Goal: Information Seeking & Learning: Learn about a topic

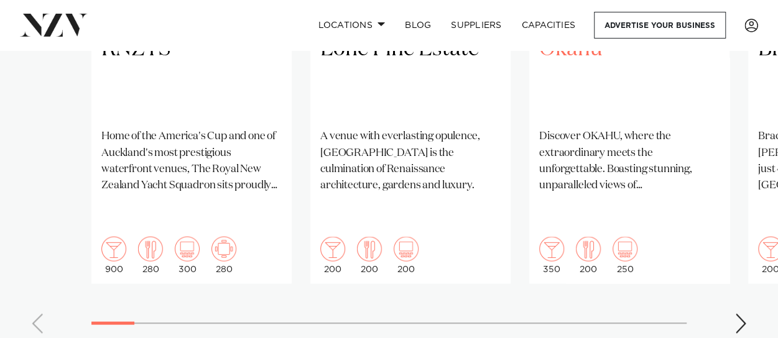
scroll to position [1144, 0]
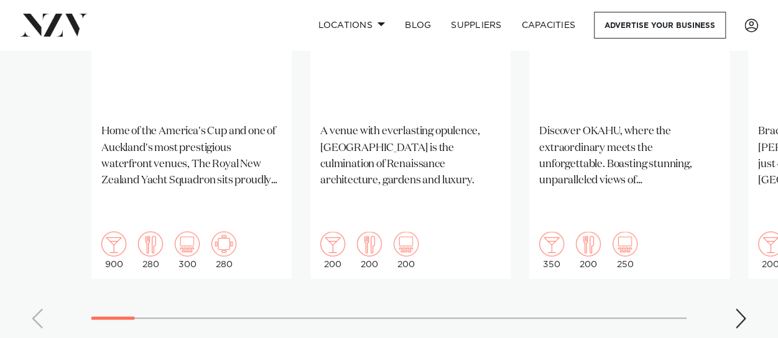
click at [737, 309] on div "Next slide" at bounding box center [741, 319] width 12 height 20
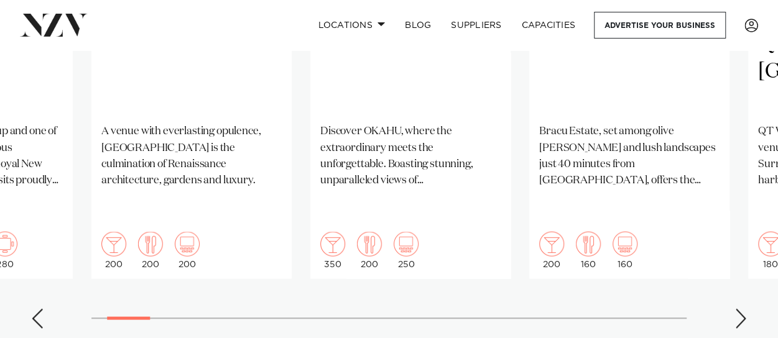
click at [737, 309] on div "Next slide" at bounding box center [741, 319] width 12 height 20
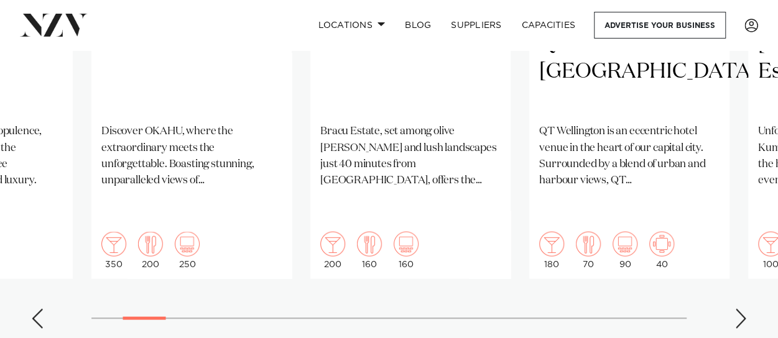
click at [737, 309] on div "Next slide" at bounding box center [741, 319] width 12 height 20
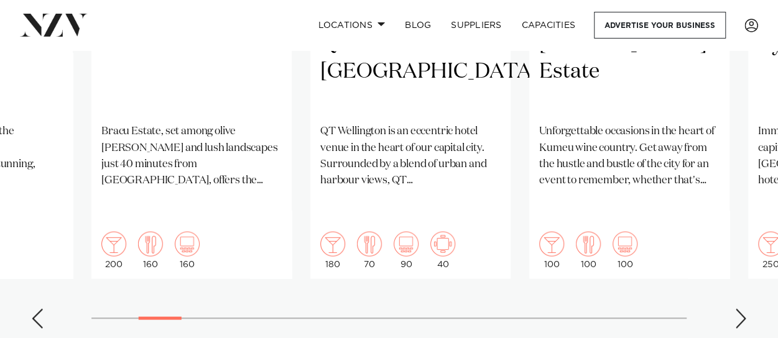
click at [737, 309] on div "Next slide" at bounding box center [741, 319] width 12 height 20
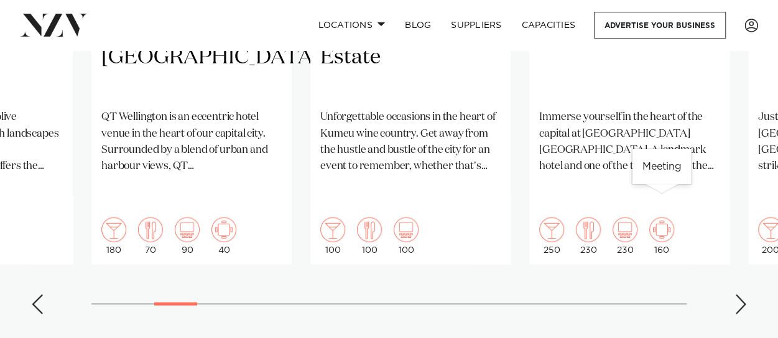
scroll to position [1193, 0]
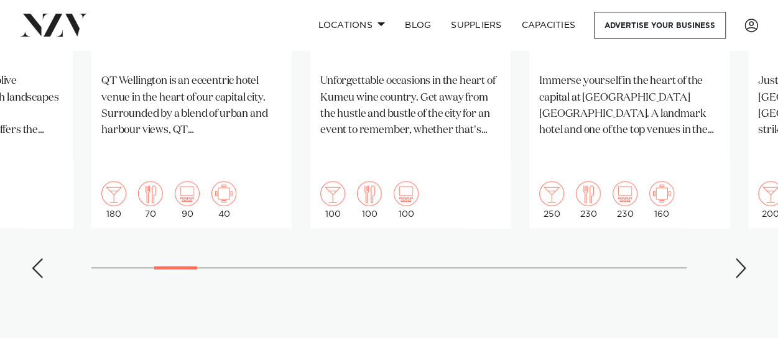
click at [744, 259] on div "Next slide" at bounding box center [741, 269] width 12 height 20
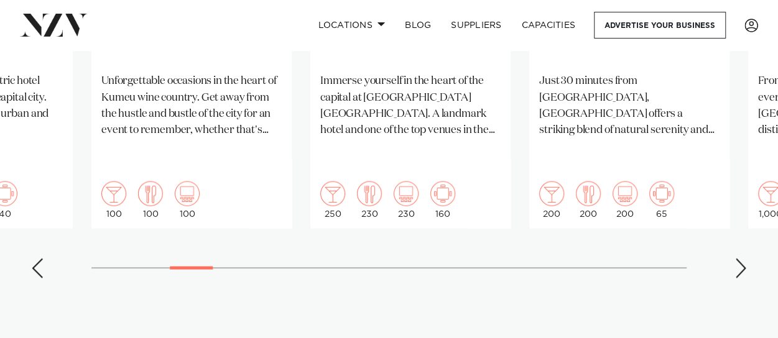
click at [744, 259] on div "Next slide" at bounding box center [741, 269] width 12 height 20
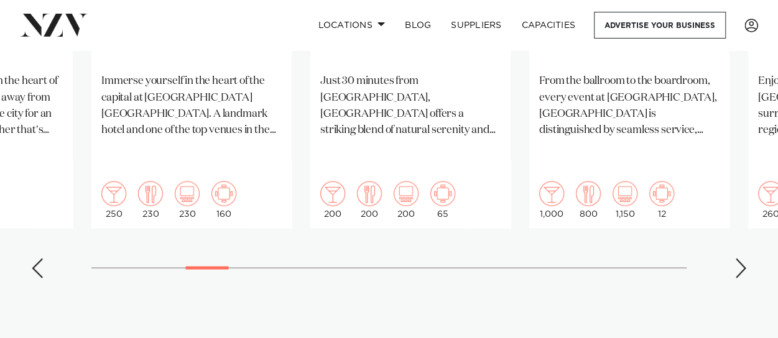
click at [744, 259] on div "Next slide" at bounding box center [741, 269] width 12 height 20
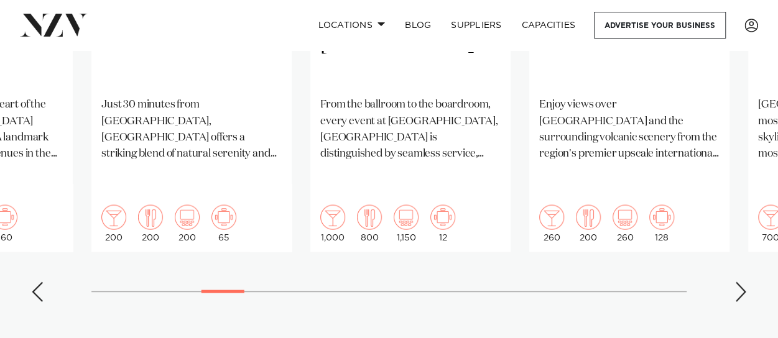
scroll to position [1170, 0]
click at [745, 282] on div "Next slide" at bounding box center [741, 292] width 12 height 20
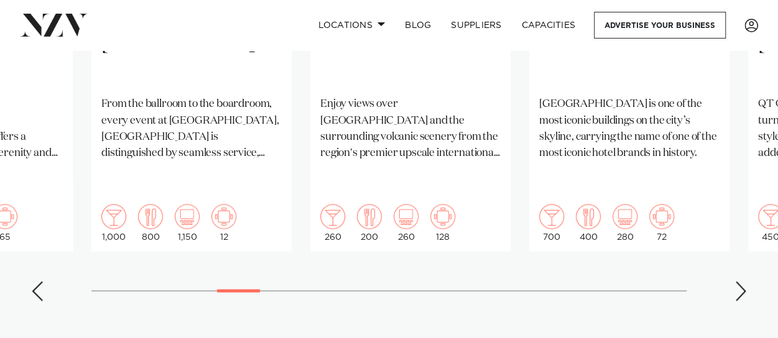
click at [745, 282] on div "Next slide" at bounding box center [741, 292] width 12 height 20
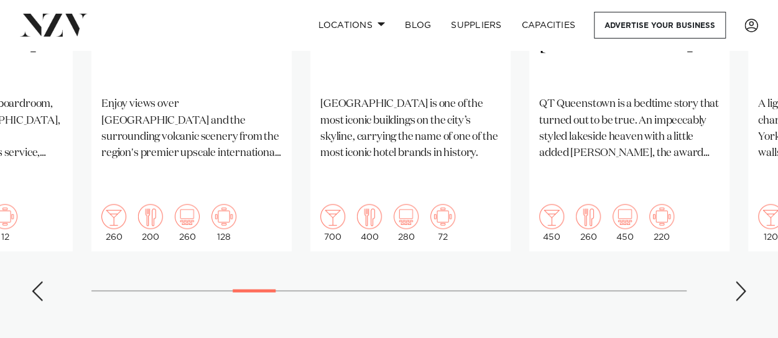
click at [745, 282] on div "Next slide" at bounding box center [741, 292] width 12 height 20
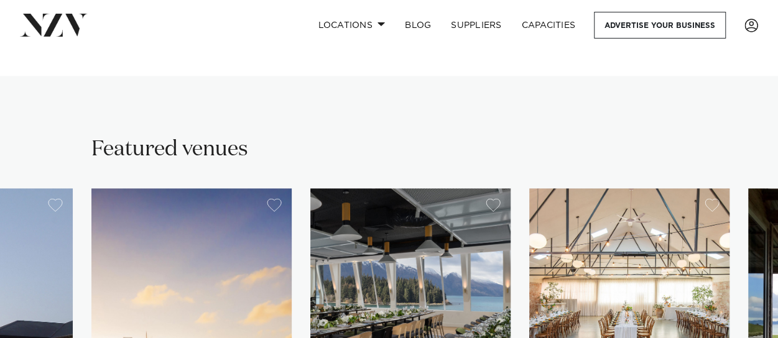
scroll to position [694, 0]
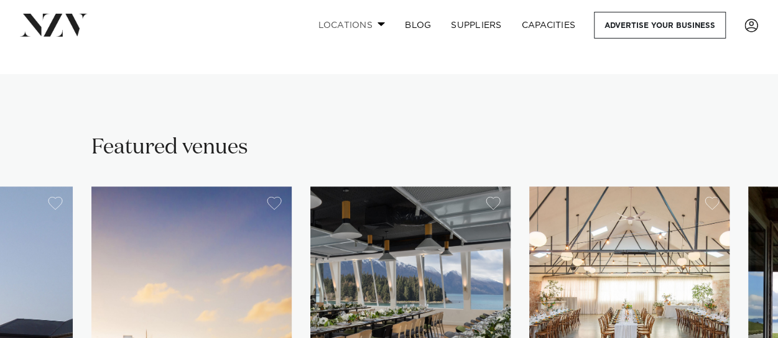
click at [383, 26] on span at bounding box center [382, 24] width 8 height 4
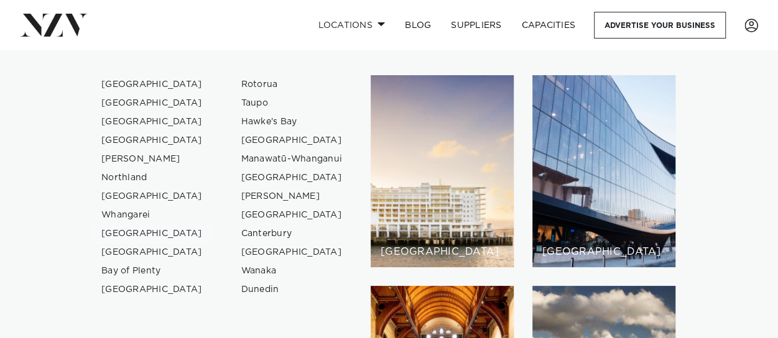
click at [141, 233] on link "[GEOGRAPHIC_DATA]" at bounding box center [151, 234] width 121 height 19
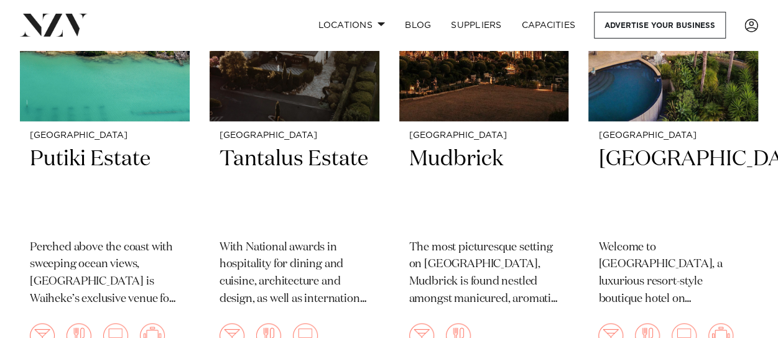
scroll to position [706, 0]
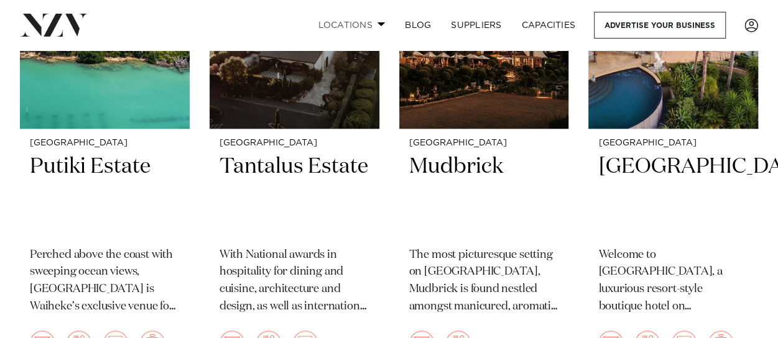
click at [375, 24] on link "Locations" at bounding box center [351, 25] width 87 height 27
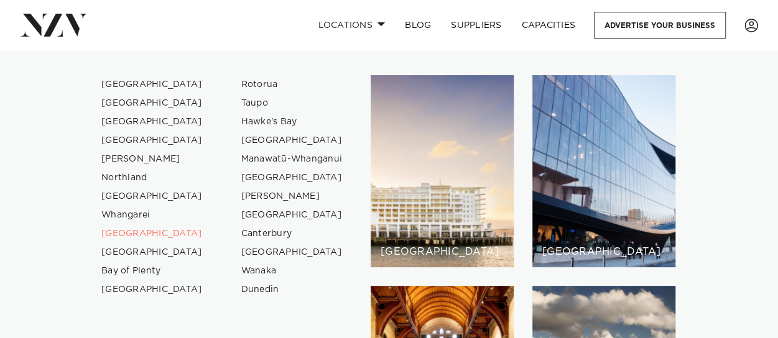
click at [141, 197] on link "[GEOGRAPHIC_DATA]" at bounding box center [151, 196] width 121 height 19
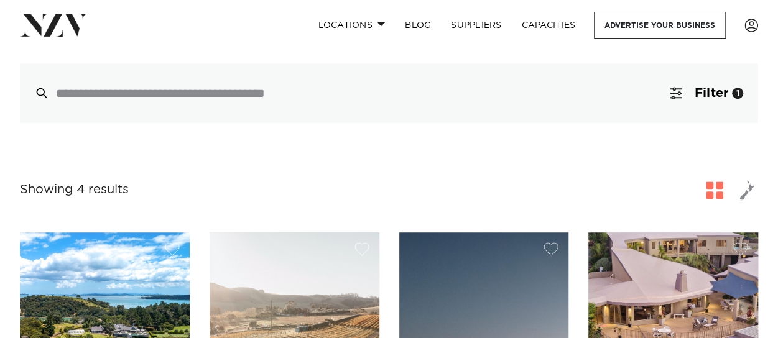
scroll to position [373, 0]
click at [368, 22] on link "Locations" at bounding box center [351, 25] width 87 height 27
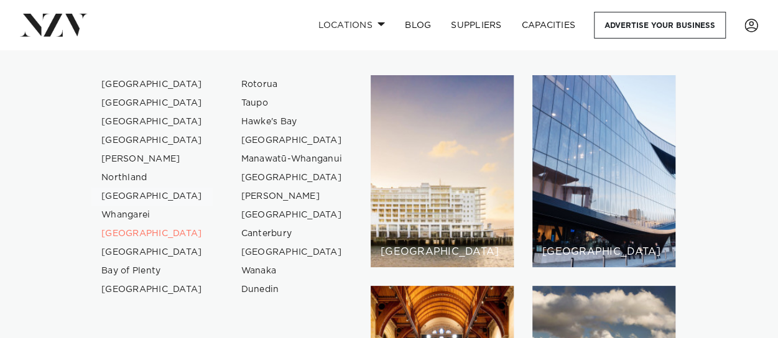
click at [143, 197] on link "[GEOGRAPHIC_DATA]" at bounding box center [151, 196] width 121 height 19
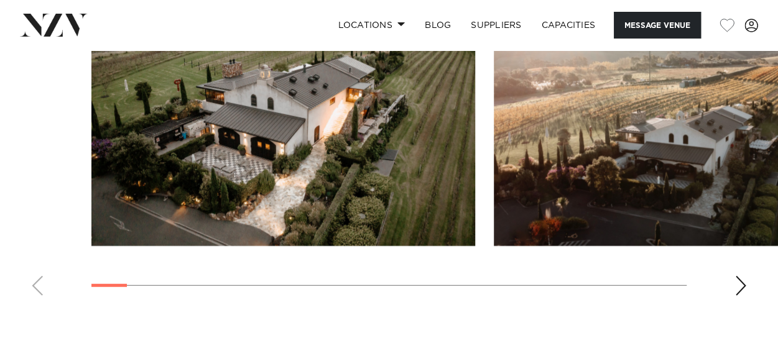
scroll to position [1508, 0]
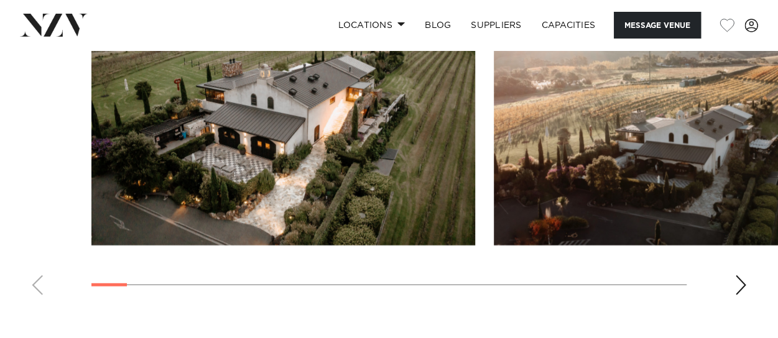
click at [739, 296] on div "Next slide" at bounding box center [741, 286] width 12 height 20
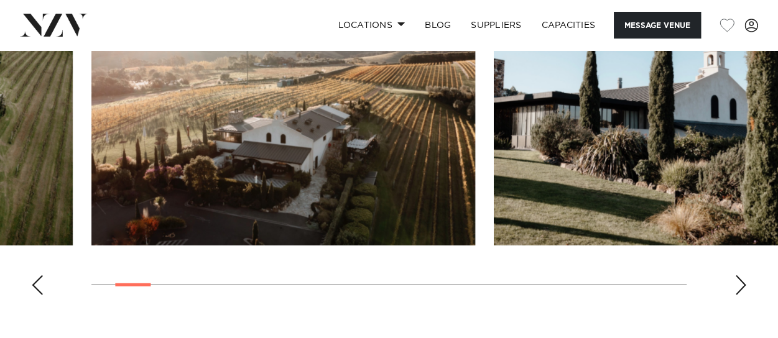
click at [739, 296] on div "Next slide" at bounding box center [741, 286] width 12 height 20
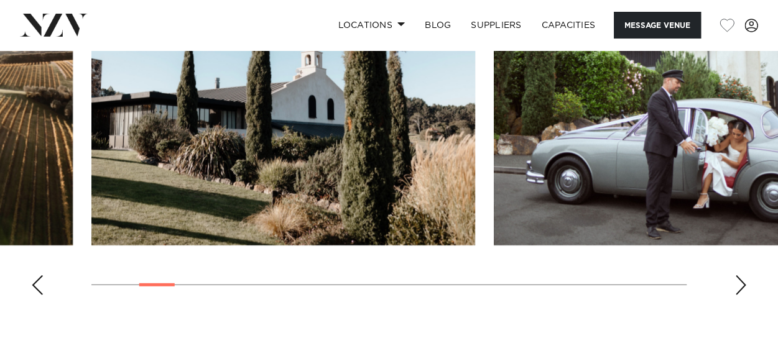
click at [739, 296] on div "Next slide" at bounding box center [741, 286] width 12 height 20
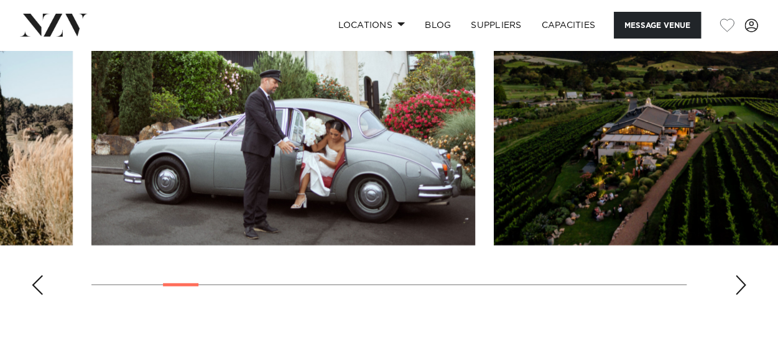
click at [739, 296] on div "Next slide" at bounding box center [741, 286] width 12 height 20
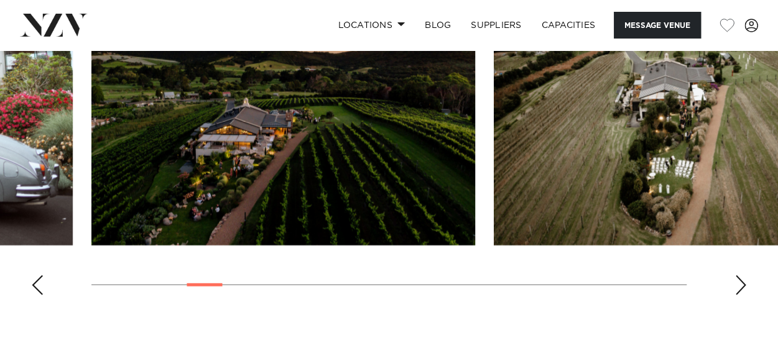
click at [739, 296] on div "Next slide" at bounding box center [741, 286] width 12 height 20
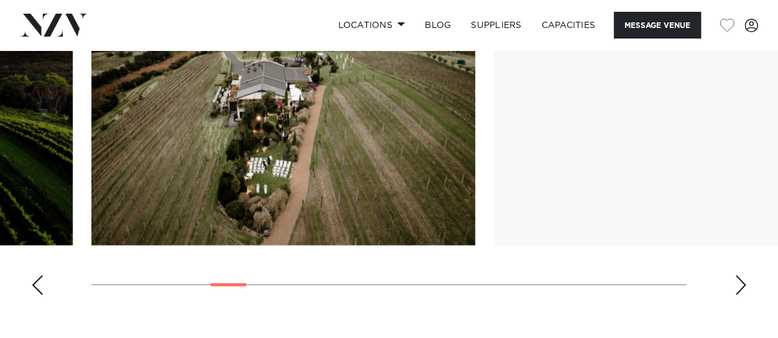
click at [739, 296] on div "Next slide" at bounding box center [741, 286] width 12 height 20
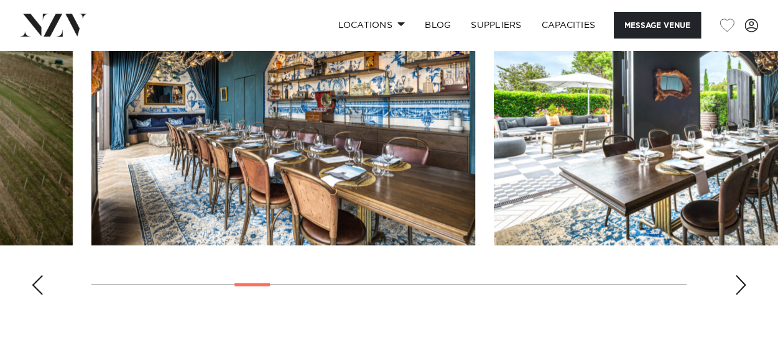
click at [32, 296] on div "Previous slide" at bounding box center [37, 286] width 12 height 20
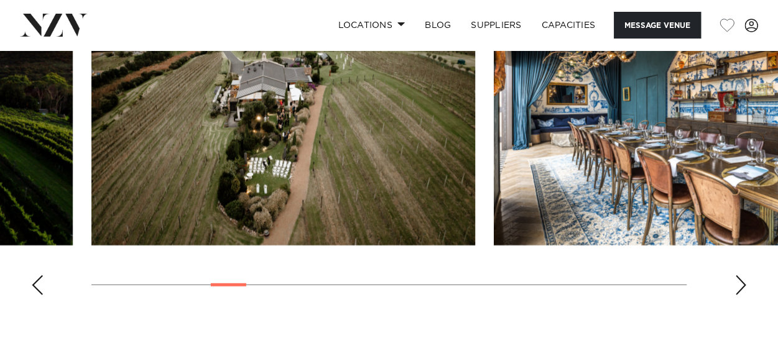
click at [737, 296] on div "Next slide" at bounding box center [741, 286] width 12 height 20
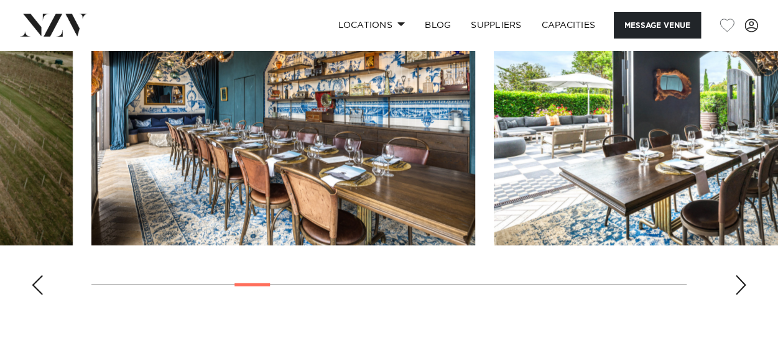
click at [737, 296] on div "Next slide" at bounding box center [741, 286] width 12 height 20
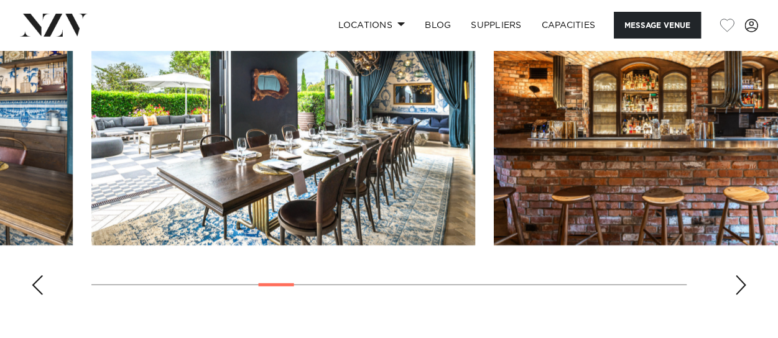
click at [737, 296] on div "Next slide" at bounding box center [741, 286] width 12 height 20
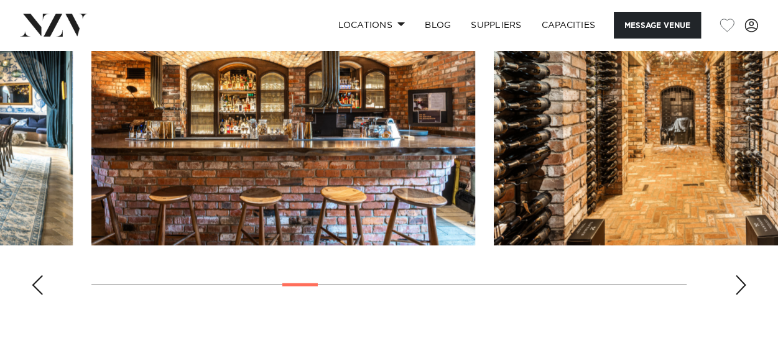
click at [34, 296] on div "Previous slide" at bounding box center [37, 286] width 12 height 20
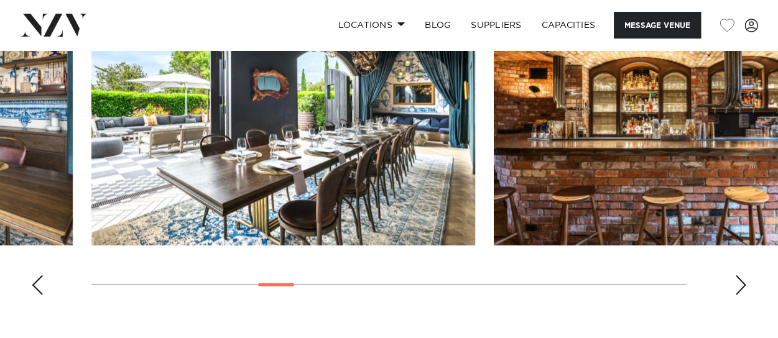
click at [744, 296] on div "Next slide" at bounding box center [741, 286] width 12 height 20
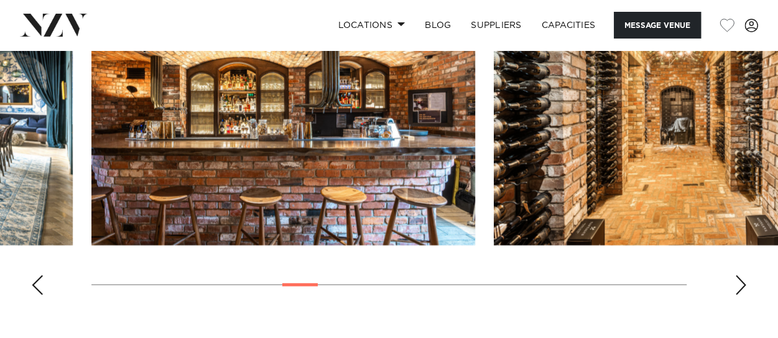
click at [744, 296] on div "Next slide" at bounding box center [741, 286] width 12 height 20
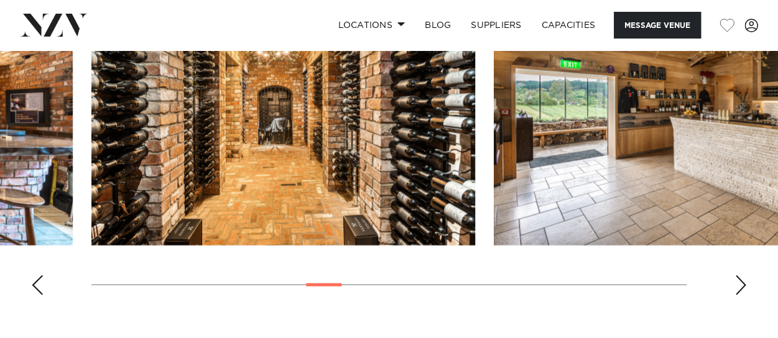
click at [744, 296] on div "Next slide" at bounding box center [741, 286] width 12 height 20
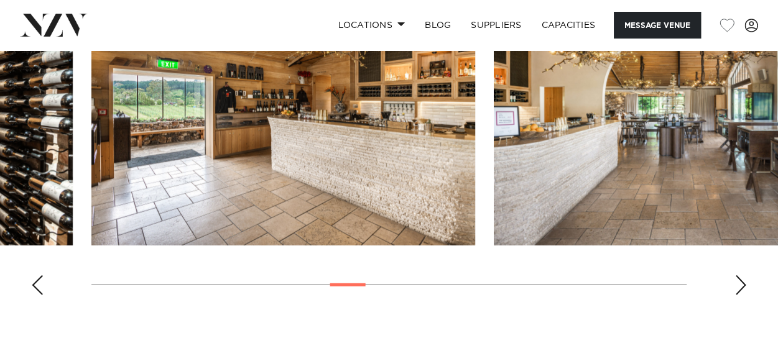
click at [744, 296] on div "Next slide" at bounding box center [741, 286] width 12 height 20
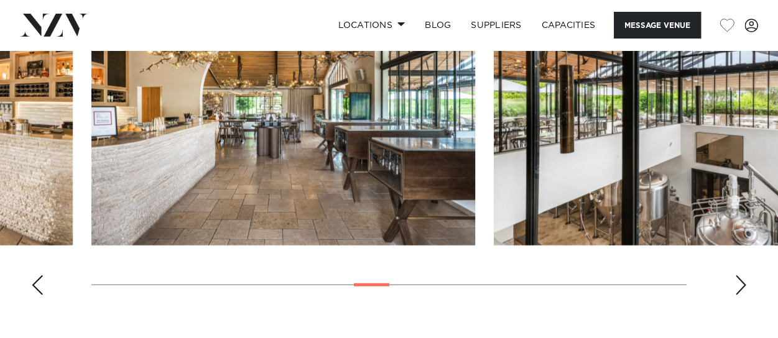
click at [744, 296] on div "Next slide" at bounding box center [741, 286] width 12 height 20
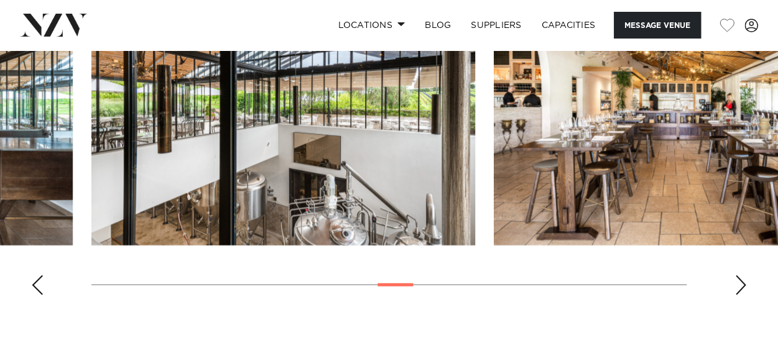
click at [744, 296] on div "Next slide" at bounding box center [741, 286] width 12 height 20
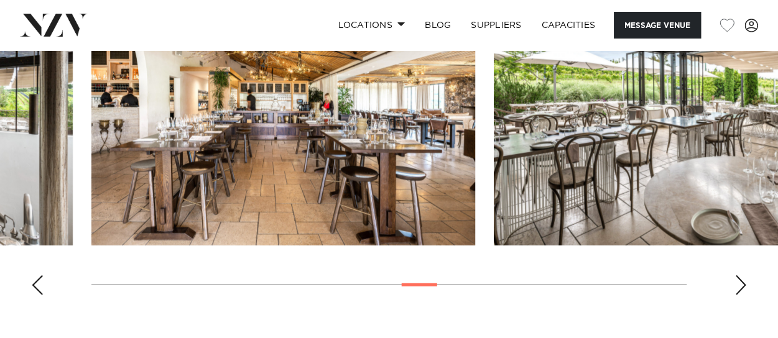
click at [744, 296] on div "Next slide" at bounding box center [741, 286] width 12 height 20
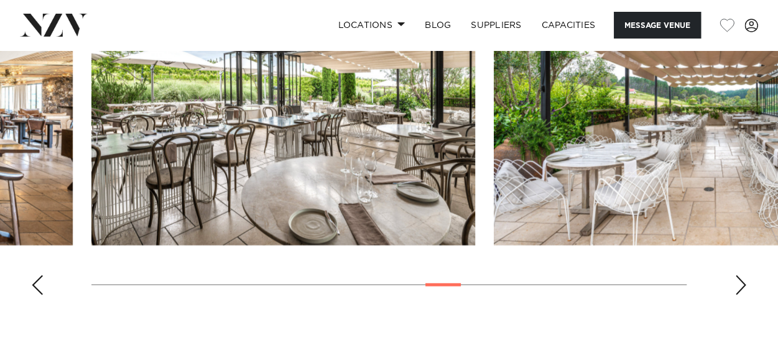
click at [744, 296] on div "Next slide" at bounding box center [741, 286] width 12 height 20
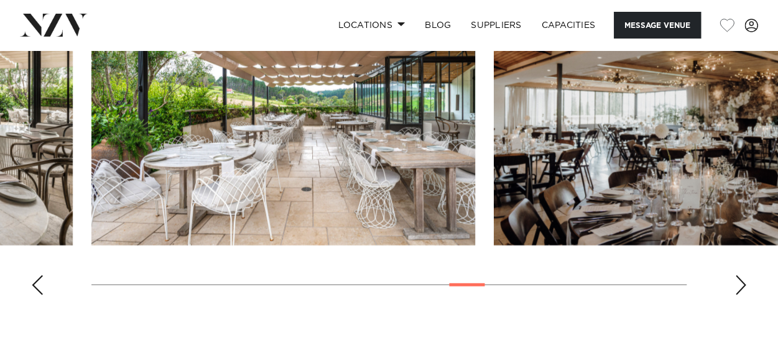
click at [744, 296] on div "Next slide" at bounding box center [741, 286] width 12 height 20
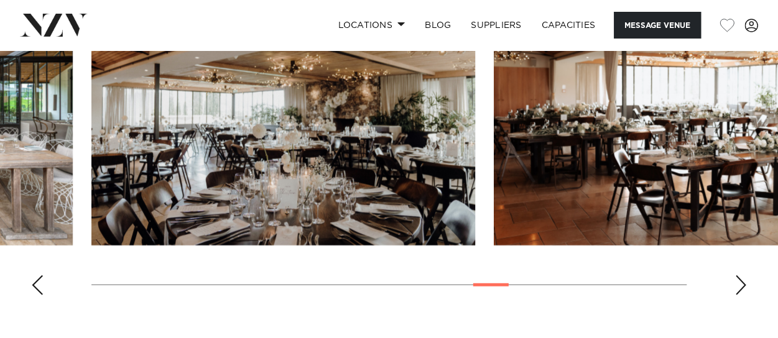
click at [744, 296] on div "Next slide" at bounding box center [741, 286] width 12 height 20
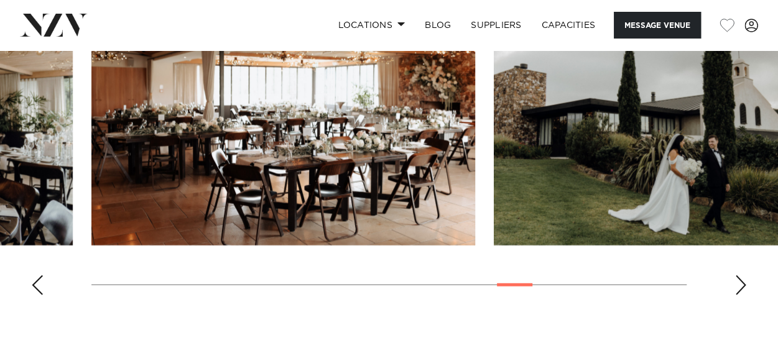
click at [744, 296] on div "Next slide" at bounding box center [741, 286] width 12 height 20
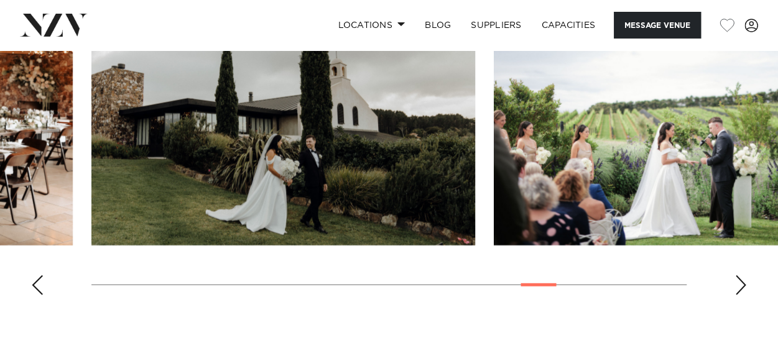
click at [744, 296] on div "Next slide" at bounding box center [741, 286] width 12 height 20
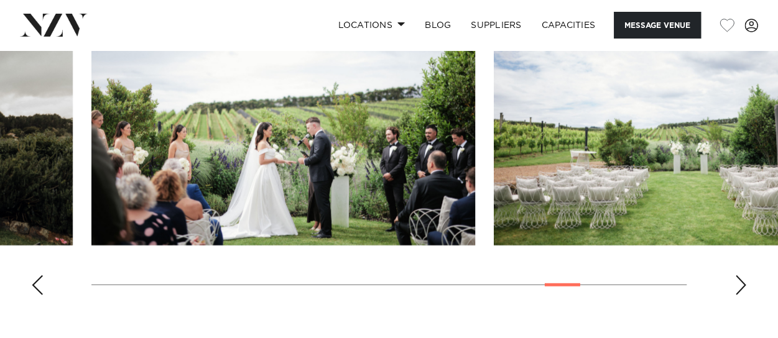
click at [744, 296] on div "Next slide" at bounding box center [741, 286] width 12 height 20
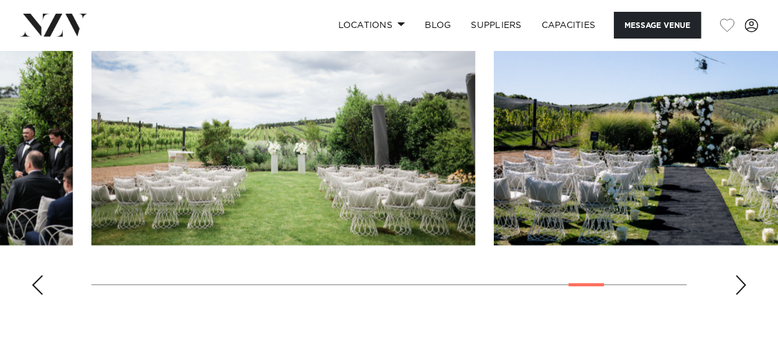
click at [744, 296] on div "Next slide" at bounding box center [741, 286] width 12 height 20
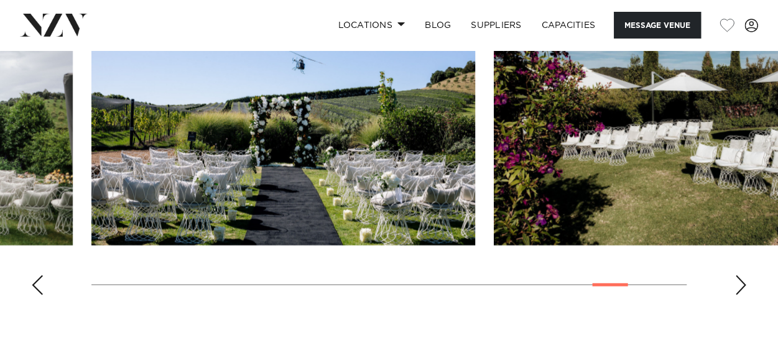
click at [744, 296] on div "Next slide" at bounding box center [741, 286] width 12 height 20
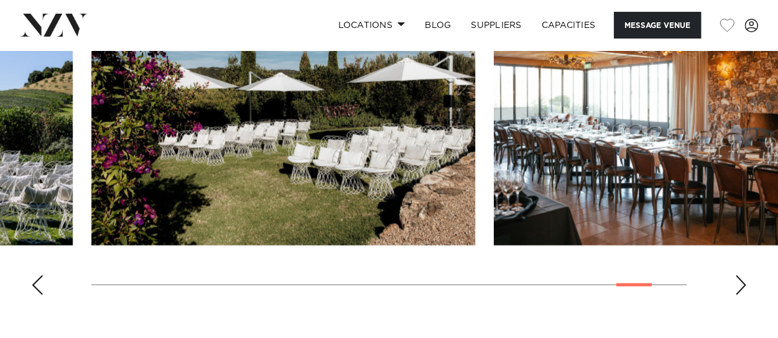
click at [744, 296] on div "Next slide" at bounding box center [741, 286] width 12 height 20
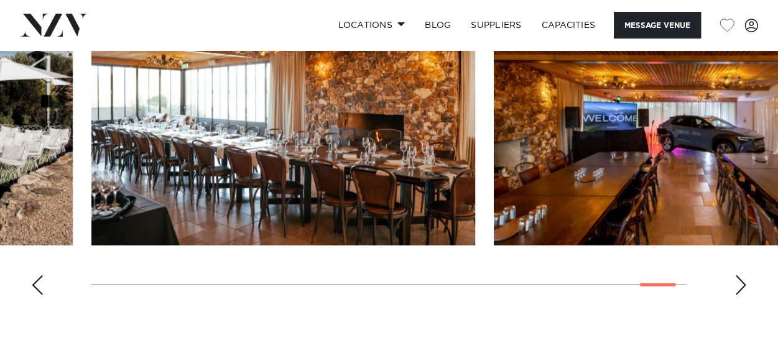
click at [744, 296] on div "Next slide" at bounding box center [741, 286] width 12 height 20
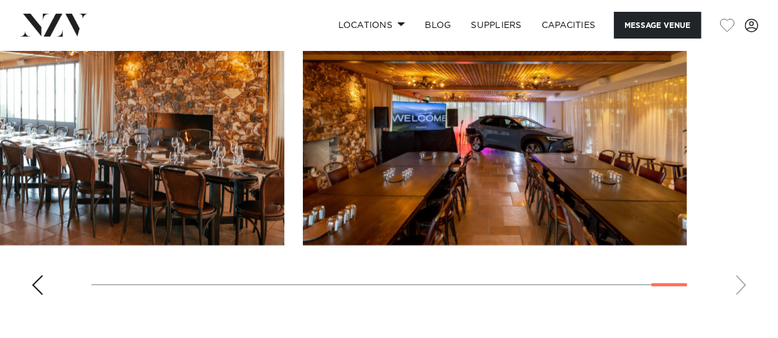
click at [744, 303] on swiper-container at bounding box center [389, 135] width 778 height 342
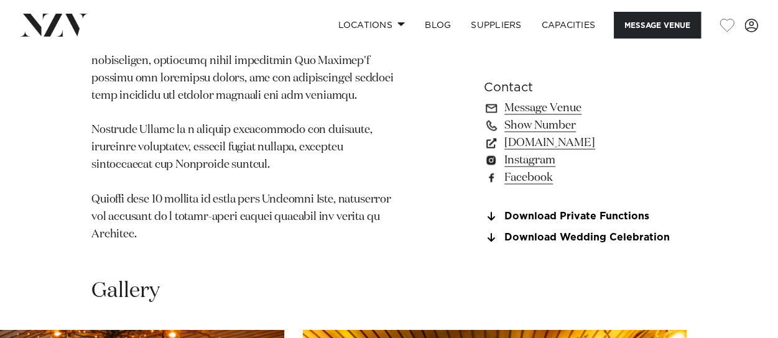
scroll to position [1139, 0]
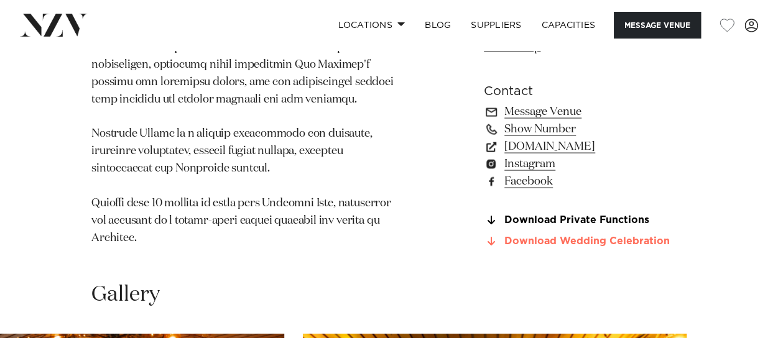
click at [538, 247] on link "Download Wedding Celebration" at bounding box center [585, 241] width 203 height 11
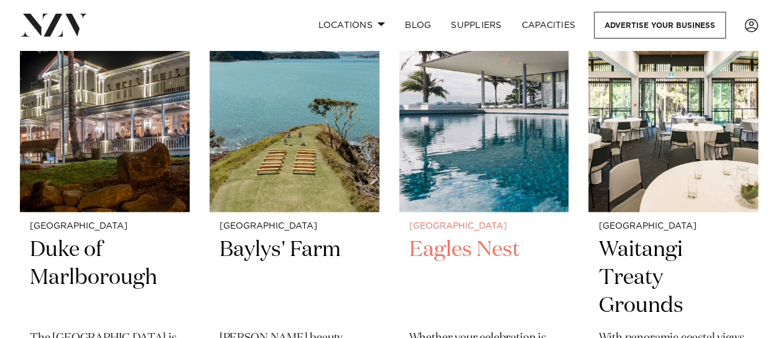
scroll to position [595, 0]
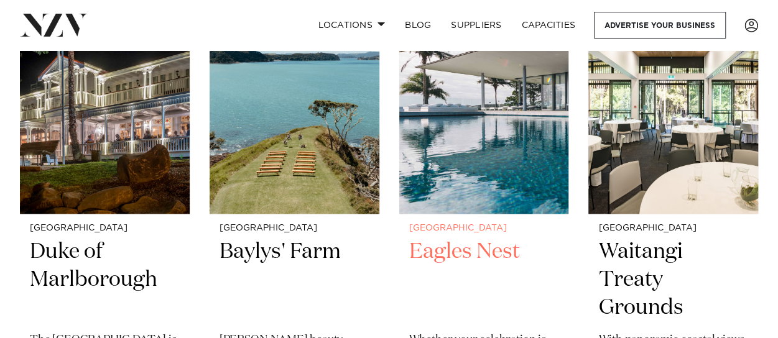
click at [480, 238] on h2 "Eagles Nest" at bounding box center [484, 280] width 150 height 84
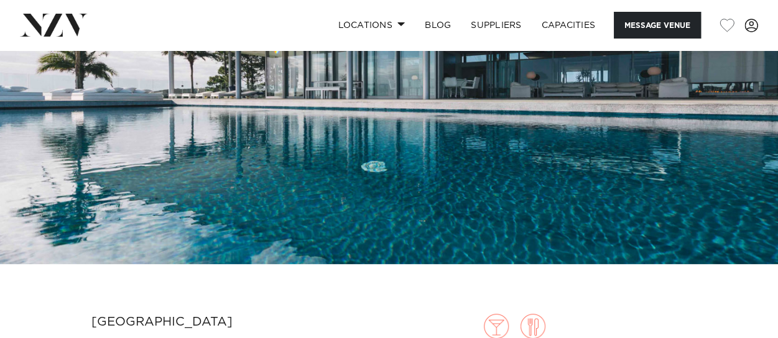
scroll to position [137, 0]
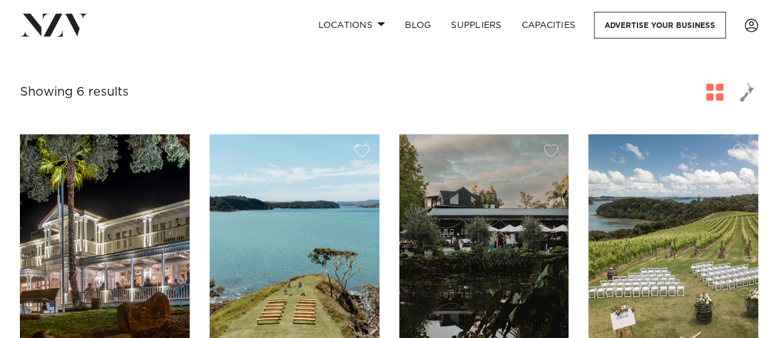
scroll to position [447, 0]
click at [378, 22] on link "Locations" at bounding box center [351, 25] width 87 height 27
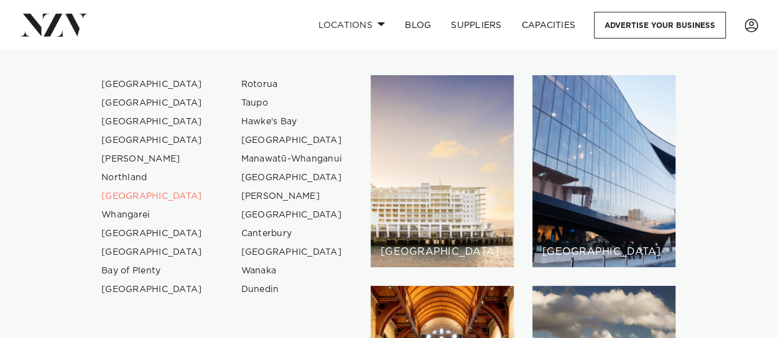
click at [139, 175] on link "Northland" at bounding box center [151, 178] width 121 height 19
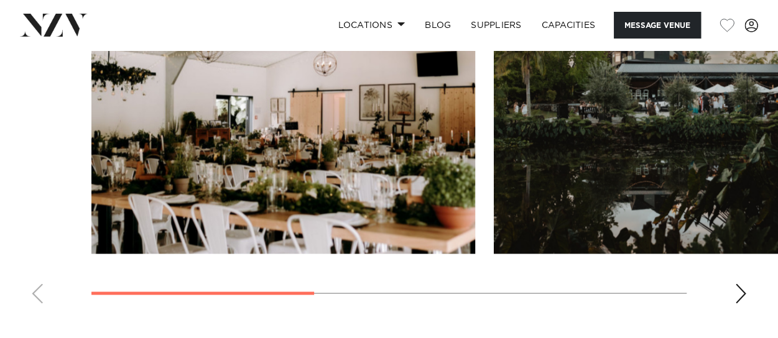
scroll to position [1029, 0]
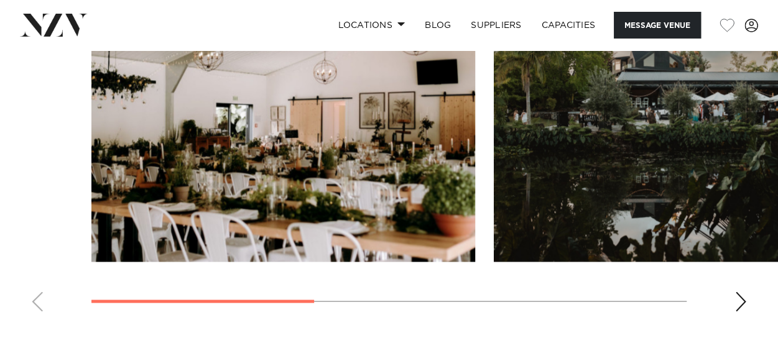
click at [737, 292] on div "Next slide" at bounding box center [741, 302] width 12 height 20
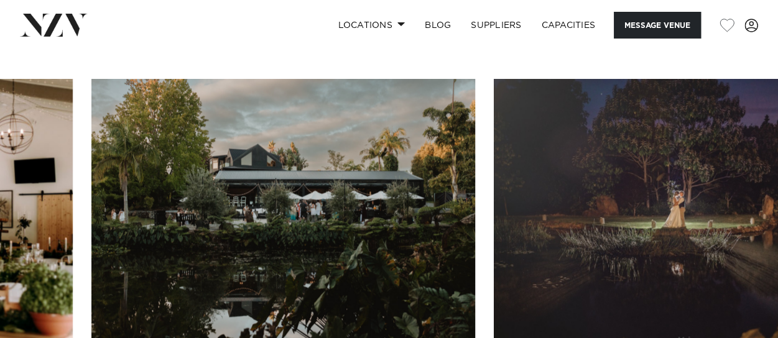
scroll to position [931, 0]
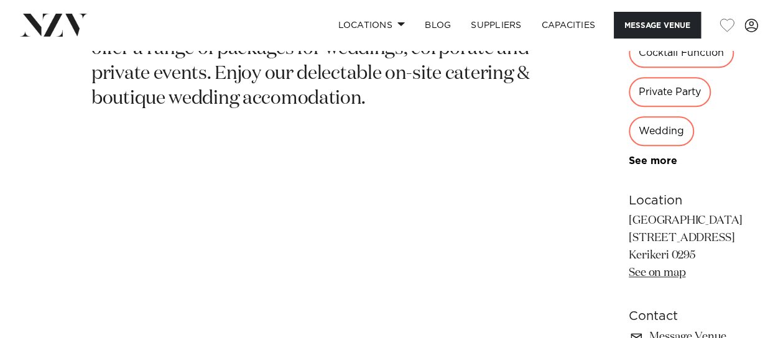
scroll to position [569, 0]
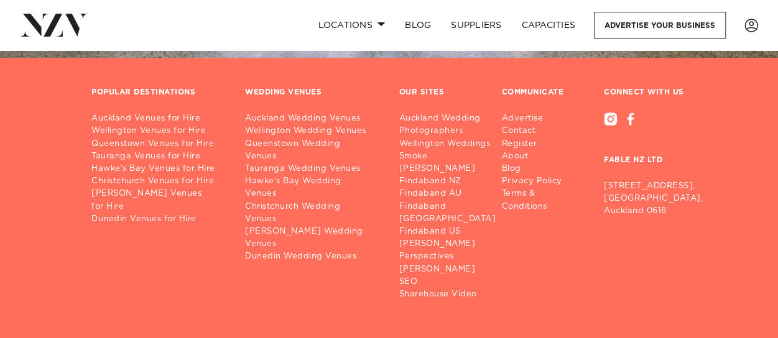
scroll to position [2506, 0]
